Goal: Information Seeking & Learning: Learn about a topic

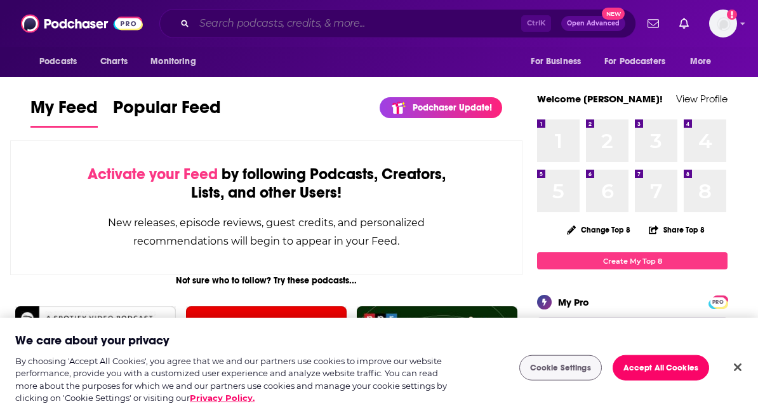
click at [354, 29] on input "Search podcasts, credits, & more..." at bounding box center [357, 23] width 327 height 20
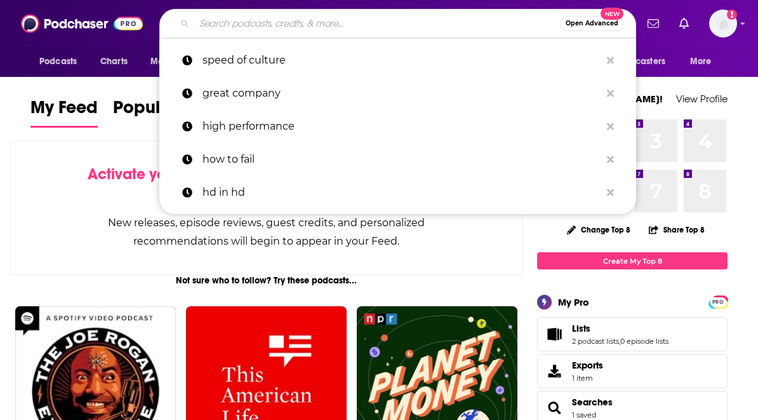
click at [354, 29] on input "Search podcasts, credits, & more..." at bounding box center [377, 23] width 366 height 20
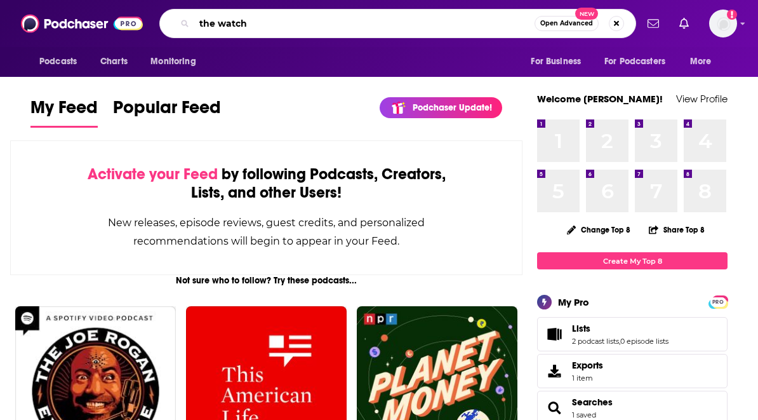
type input "the watch"
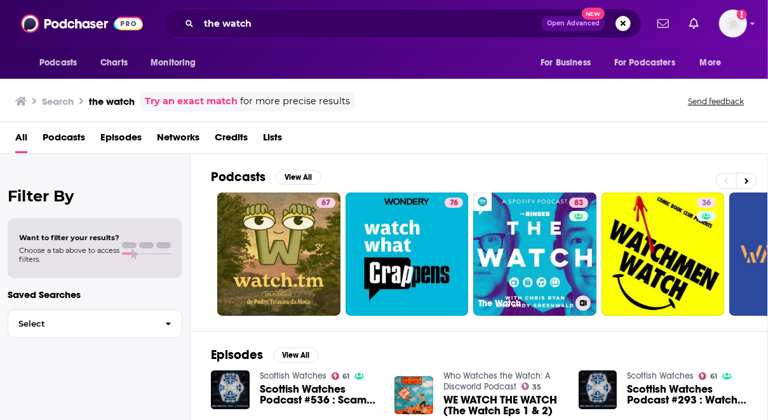
click at [518, 248] on link "83 The Watch" at bounding box center [534, 253] width 123 height 123
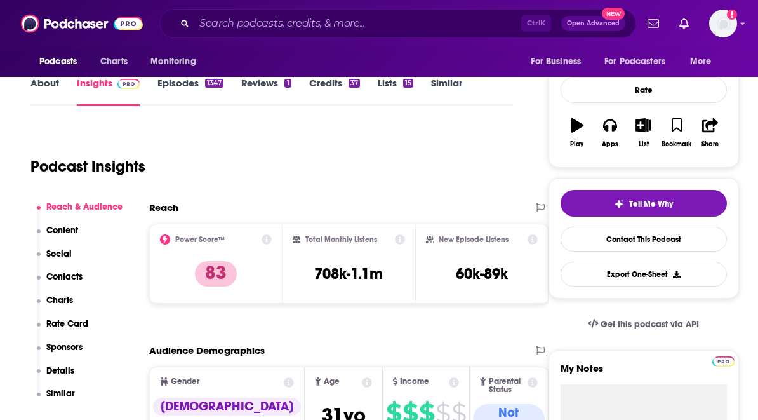
scroll to position [165, 0]
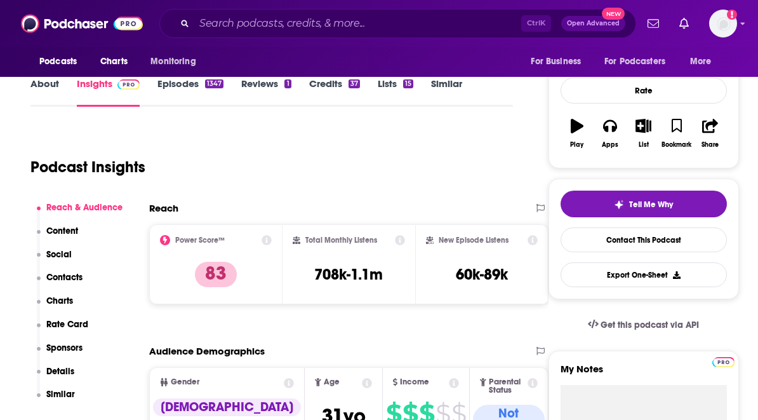
click at [124, 63] on span "Charts" at bounding box center [113, 62] width 27 height 18
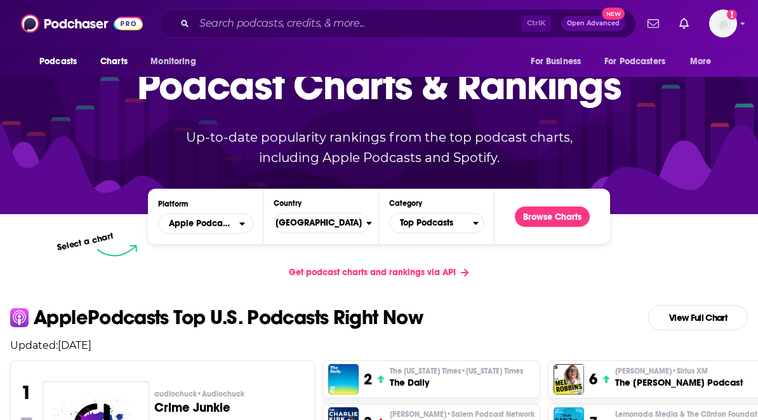
scroll to position [77, 0]
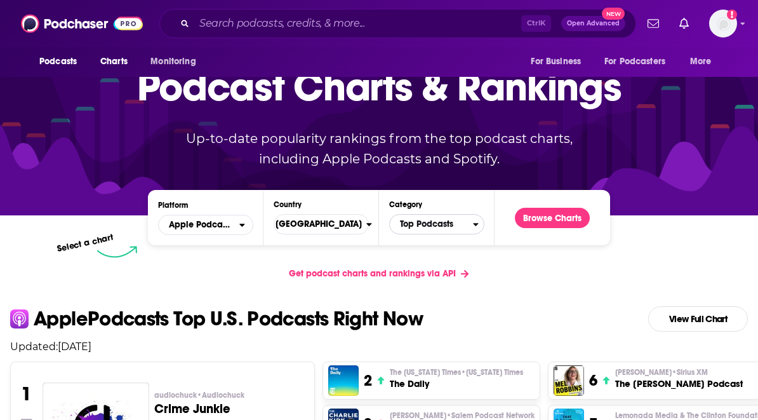
click at [458, 221] on span "Top Podcasts" at bounding box center [431, 224] width 83 height 22
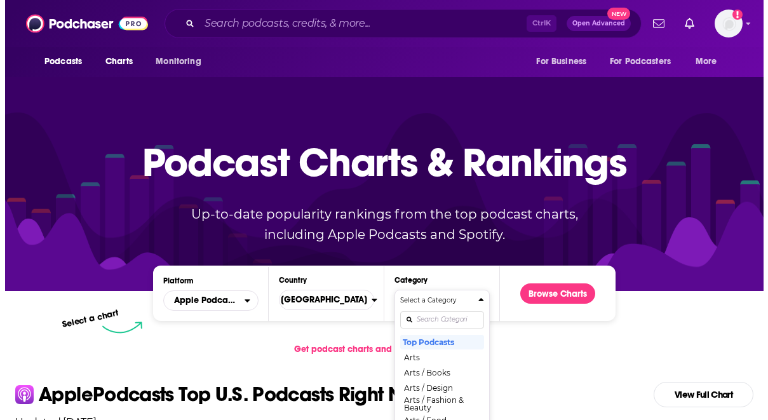
scroll to position [0, 0]
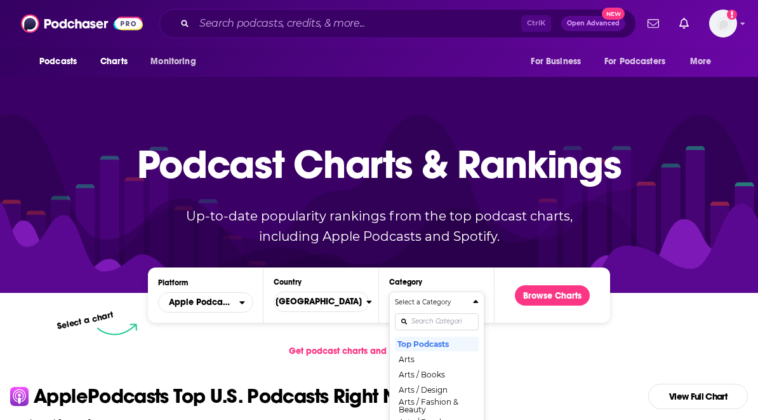
click at [459, 356] on button "Arts" at bounding box center [437, 358] width 84 height 15
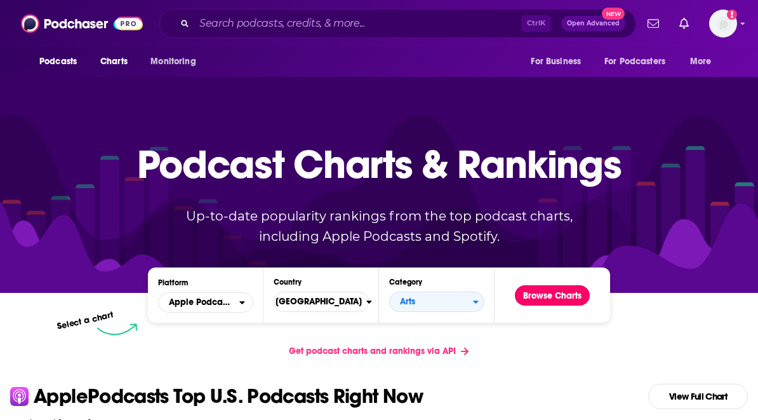
click at [590, 303] on button "Browse Charts" at bounding box center [552, 295] width 75 height 20
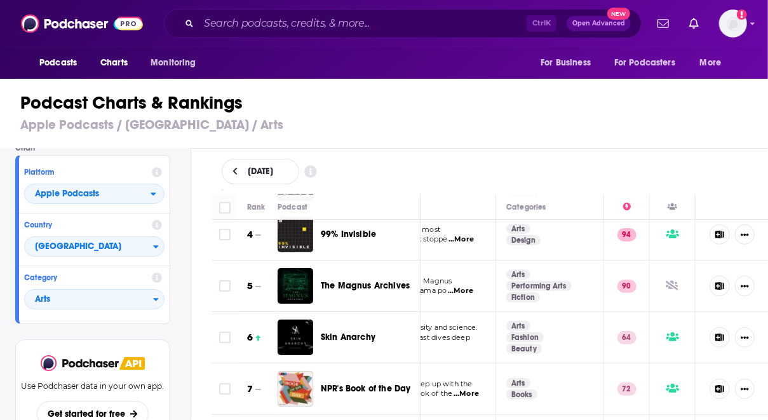
scroll to position [145, 169]
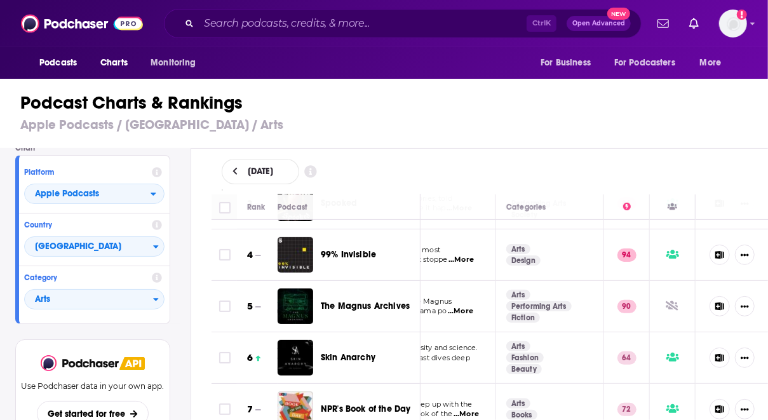
click at [668, 206] on icon at bounding box center [673, 207] width 10 height 8
click at [656, 211] on div at bounding box center [672, 206] width 45 height 15
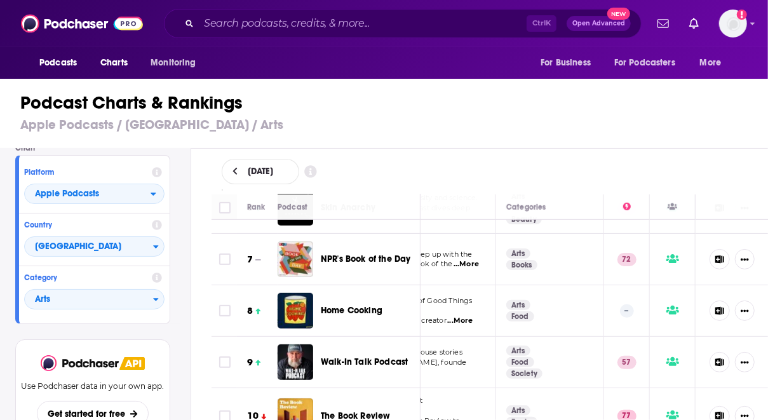
scroll to position [295, 169]
